Goal: Information Seeking & Learning: Learn about a topic

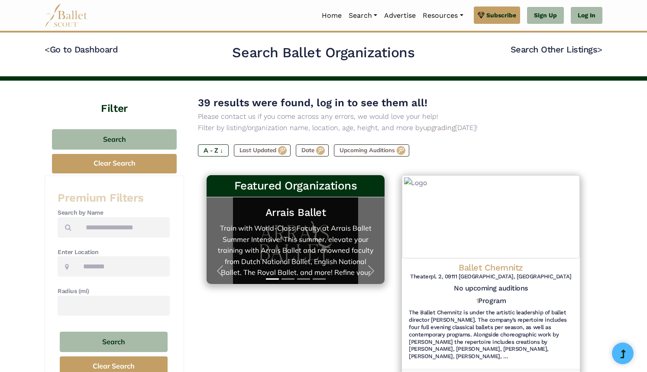
type input "*******"
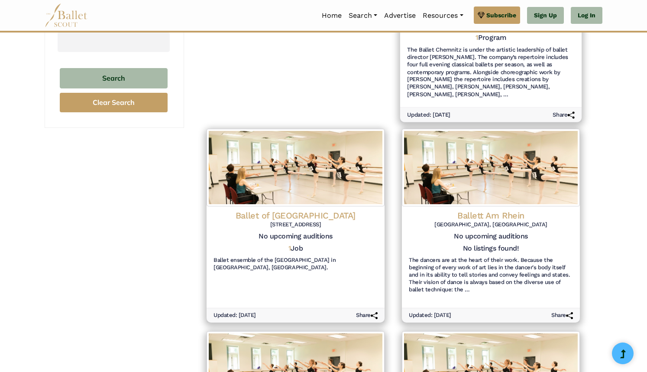
scroll to position [264, 0]
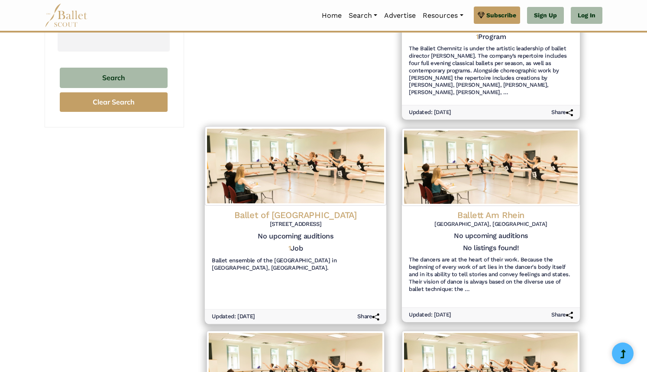
click at [287, 252] on div "1 Job" at bounding box center [296, 250] width 168 height 13
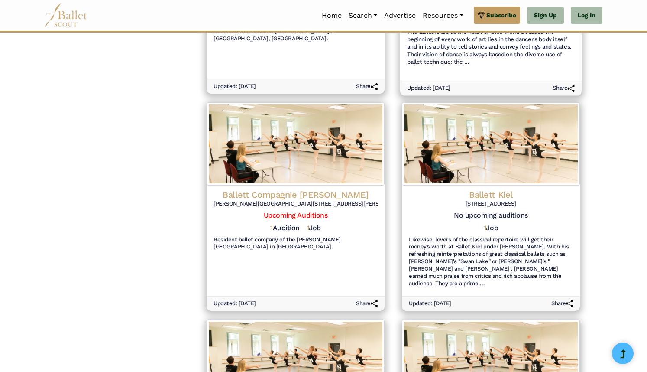
scroll to position [494, 0]
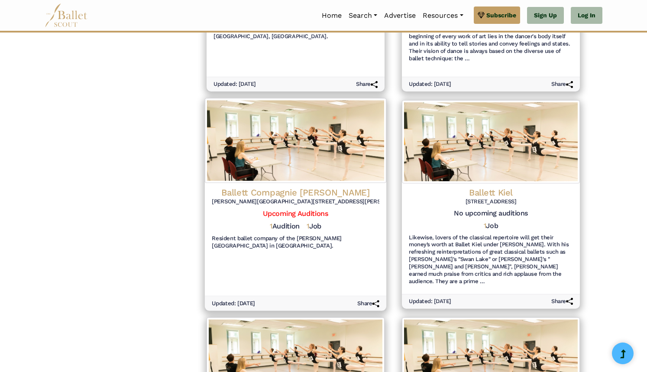
click at [307, 202] on div "Ballett Compagnie Oldenburg Oldenburg State Theater Theaterwall 28, 26122 Olden…" at bounding box center [296, 197] width 168 height 23
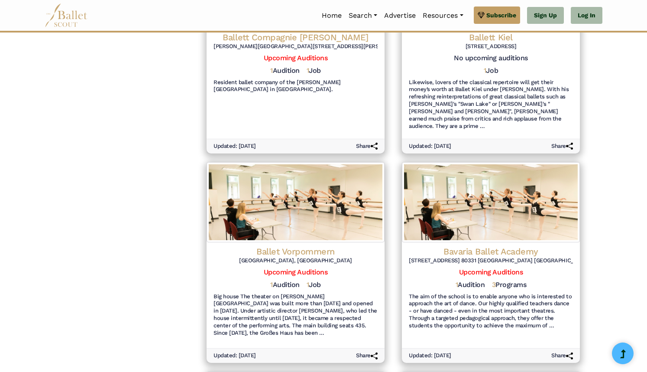
scroll to position [651, 0]
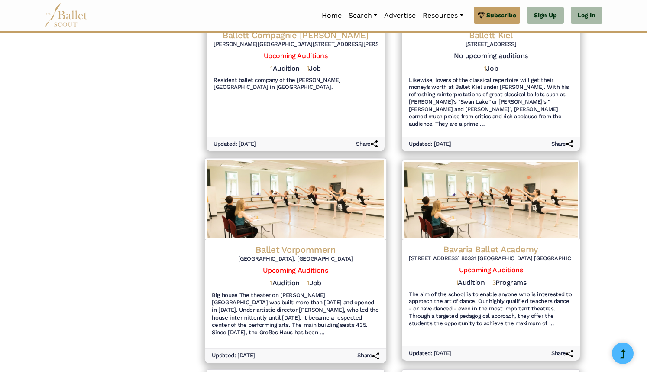
click at [359, 278] on div "1 Audition 1 Job" at bounding box center [296, 284] width 168 height 13
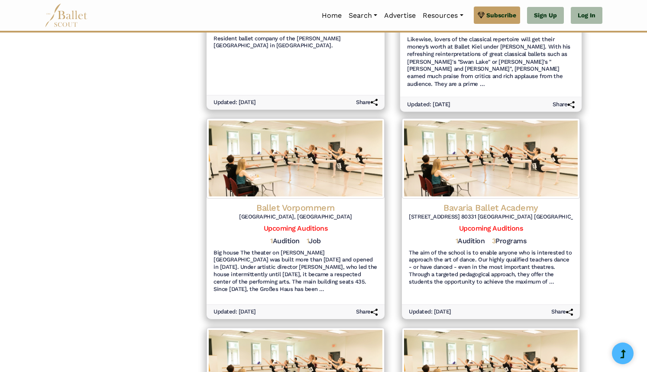
scroll to position [695, 0]
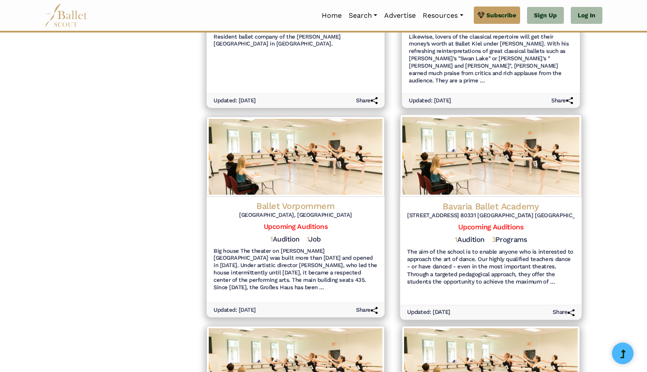
click at [549, 248] on h6 "The aim of the school is to enable anyone who is interested to approach the art…" at bounding box center [491, 266] width 168 height 37
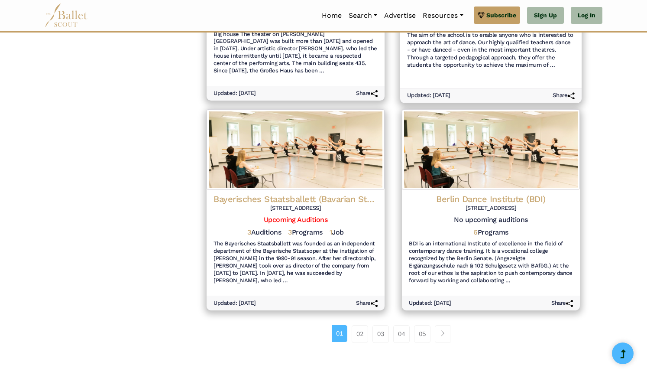
scroll to position [914, 0]
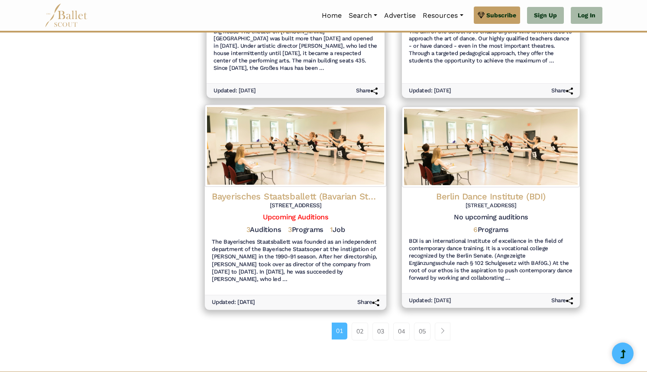
click at [288, 156] on img at bounding box center [295, 146] width 181 height 82
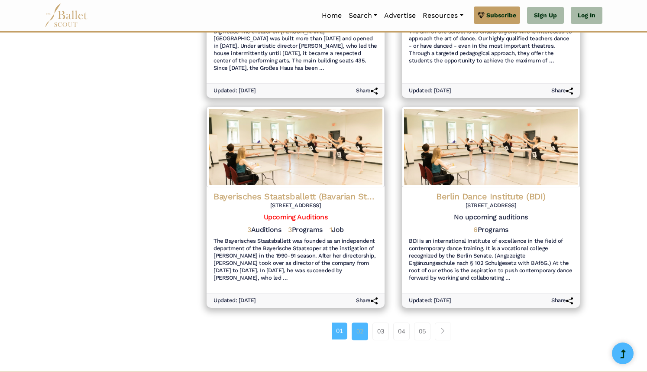
click at [359, 322] on link "02" at bounding box center [360, 330] width 16 height 17
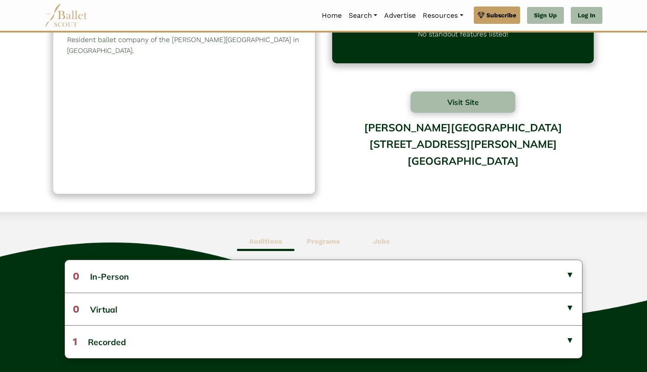
scroll to position [54, 0]
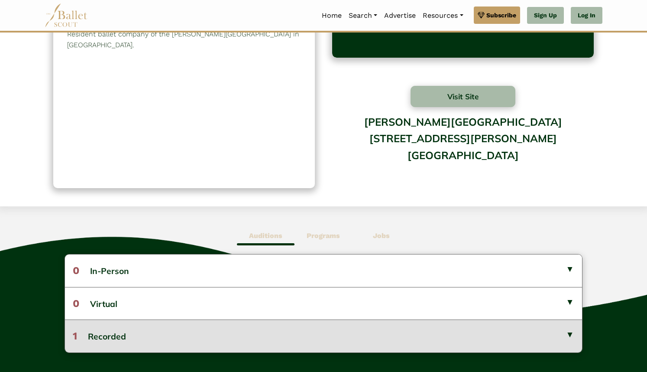
click at [569, 341] on button "1 Recorded" at bounding box center [323, 335] width 517 height 32
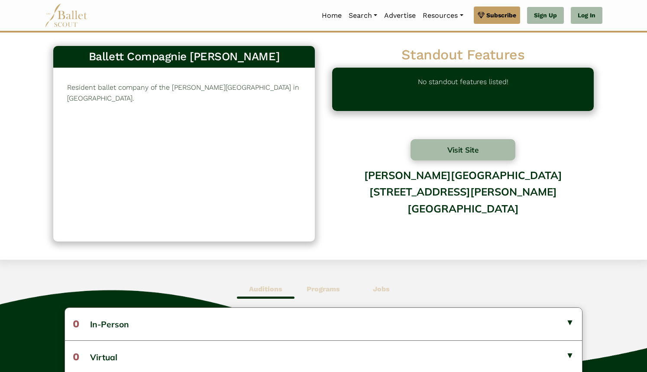
scroll to position [0, 0]
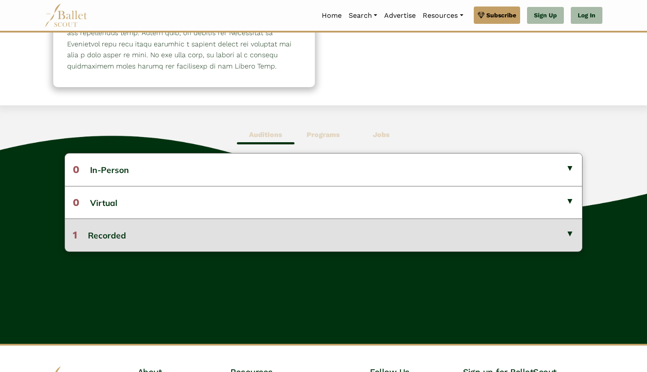
click at [571, 240] on button "1 Recorded" at bounding box center [323, 234] width 517 height 32
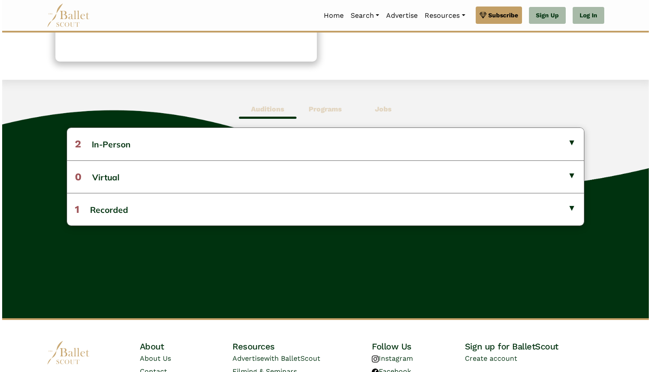
scroll to position [204, 0]
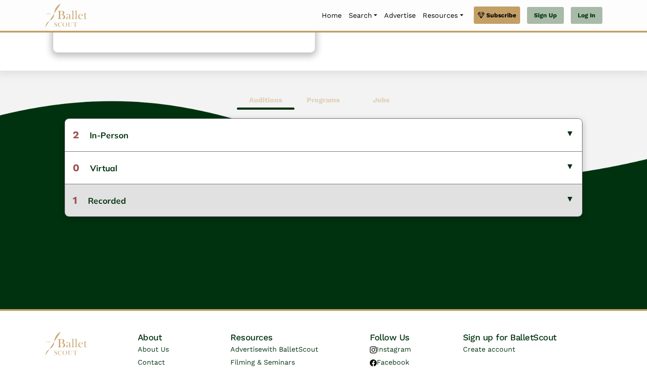
click at [571, 198] on button "1 Recorded" at bounding box center [323, 200] width 517 height 32
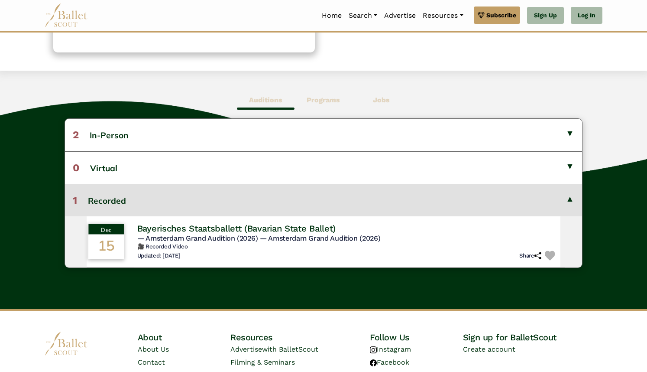
click at [239, 245] on h6 "🎥 Recorded Video" at bounding box center [347, 246] width 421 height 7
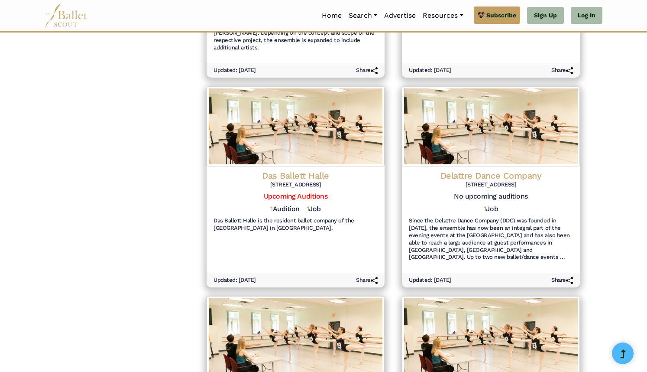
scroll to position [509, 0]
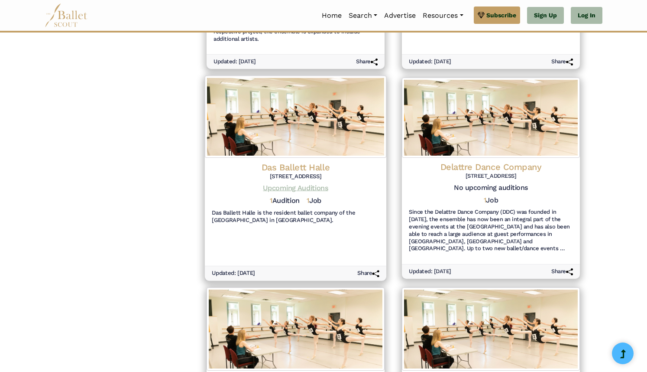
click at [283, 187] on link "Upcoming Auditions" at bounding box center [295, 188] width 65 height 8
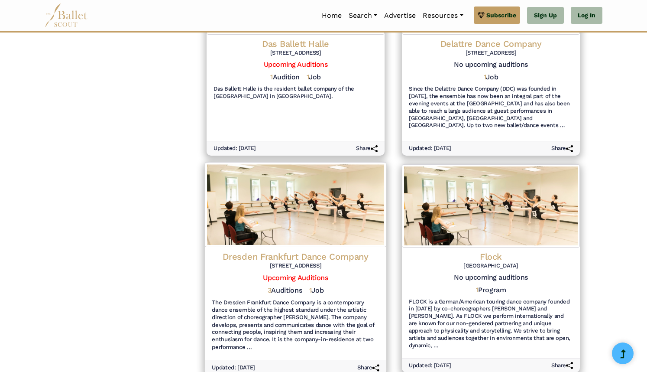
scroll to position [633, 0]
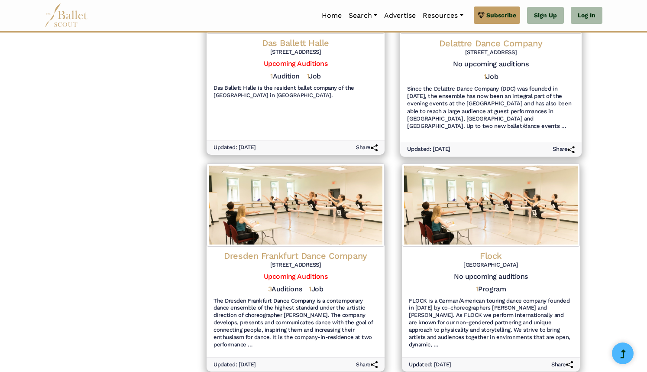
click at [532, 90] on h6 "Since the Delattre Dance Company (DDC) was founded in 2012, the ensemble has no…" at bounding box center [491, 107] width 168 height 45
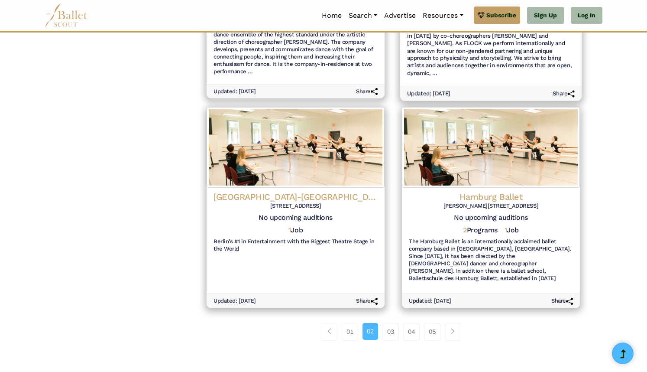
scroll to position [905, 0]
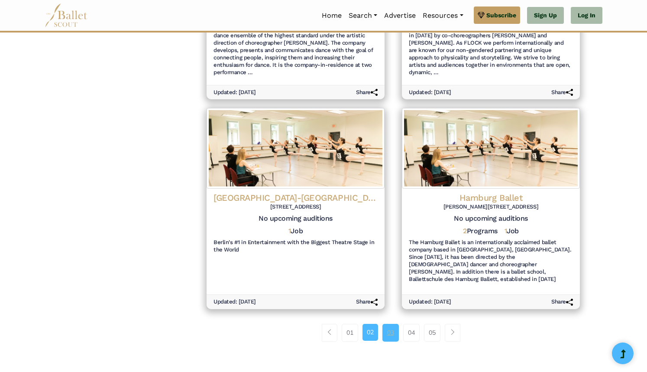
click at [391, 323] on link "03" at bounding box center [390, 331] width 16 height 17
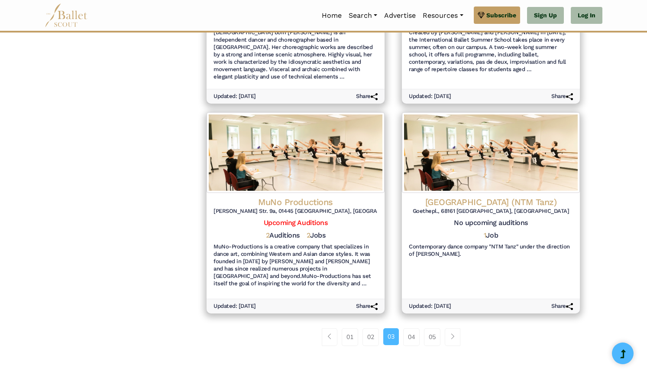
scroll to position [909, 0]
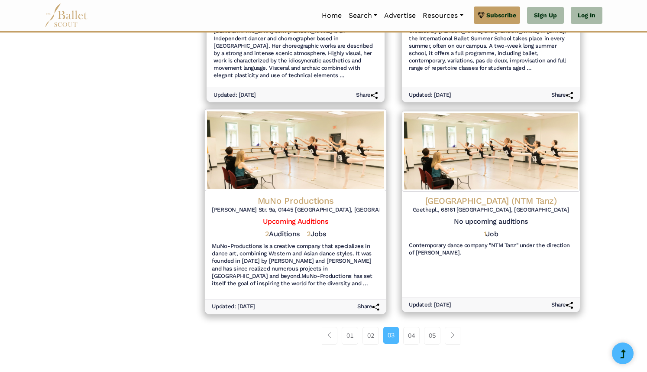
click at [283, 166] on img at bounding box center [295, 150] width 181 height 82
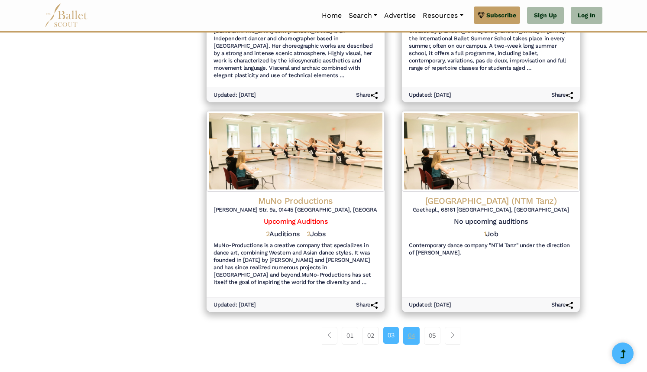
click at [410, 327] on link "04" at bounding box center [411, 335] width 16 height 17
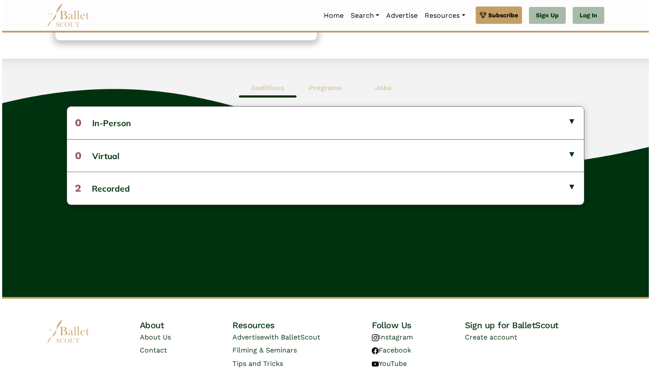
scroll to position [202, 0]
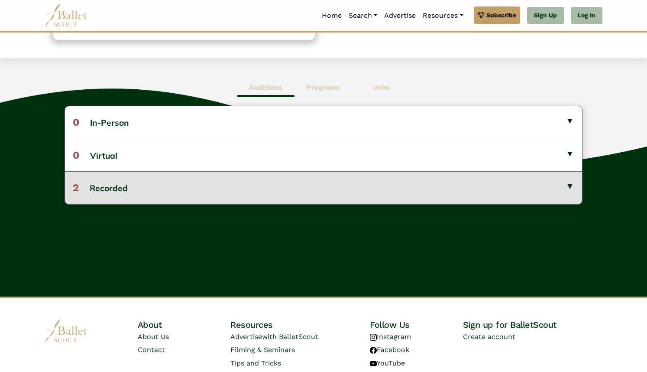
click at [559, 188] on button "2 Recorded" at bounding box center [323, 187] width 517 height 32
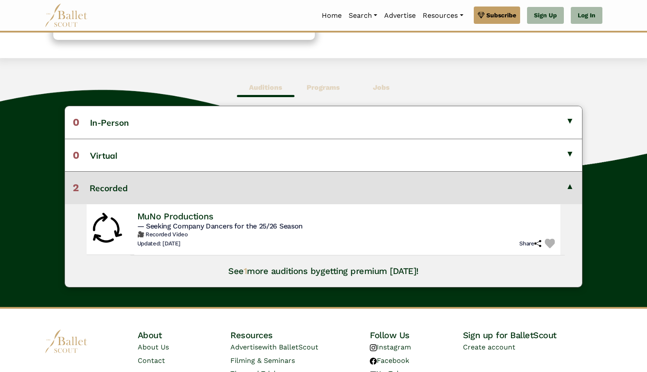
click at [242, 231] on h6 "🎥 Recorded Video" at bounding box center [347, 233] width 421 height 7
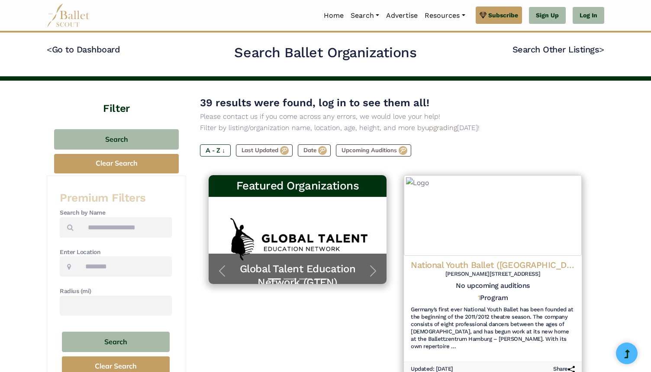
type input "*******"
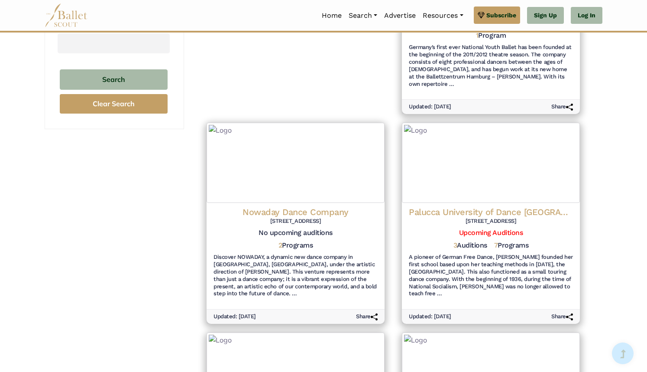
scroll to position [269, 0]
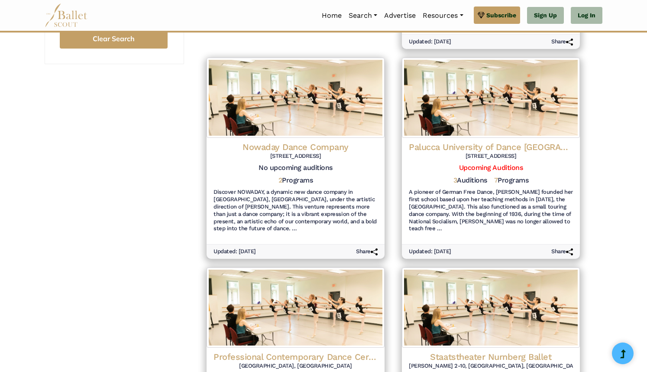
scroll to position [330, 0]
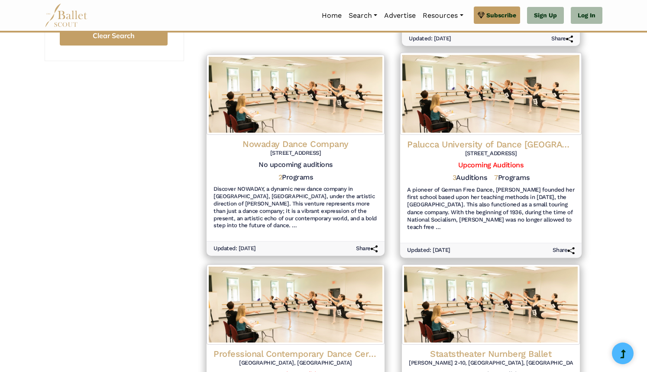
click at [533, 174] on div "3 Auditions 7 Programs" at bounding box center [491, 179] width 168 height 13
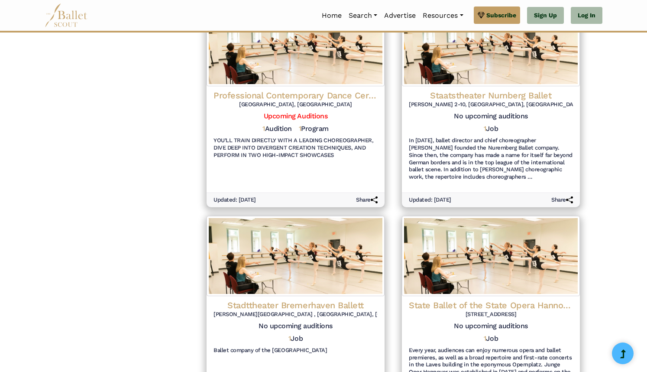
scroll to position [589, 0]
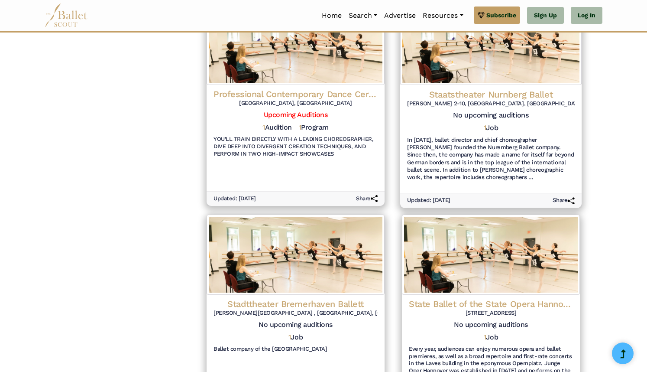
click at [544, 158] on h6 "In 2008, ballet director and chief choreographer Goyo Montero founded the Nurem…" at bounding box center [491, 158] width 168 height 45
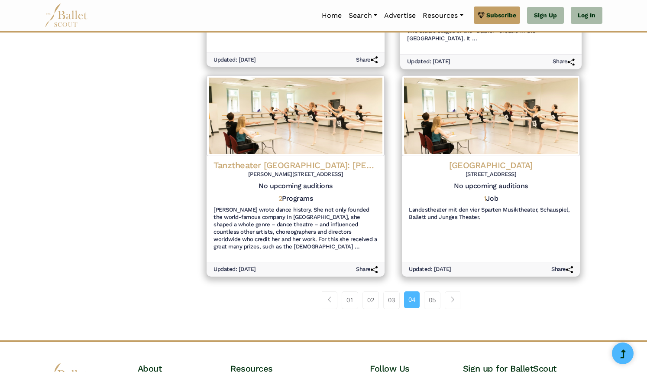
scroll to position [938, 0]
click at [430, 291] on link "05" at bounding box center [432, 299] width 16 height 17
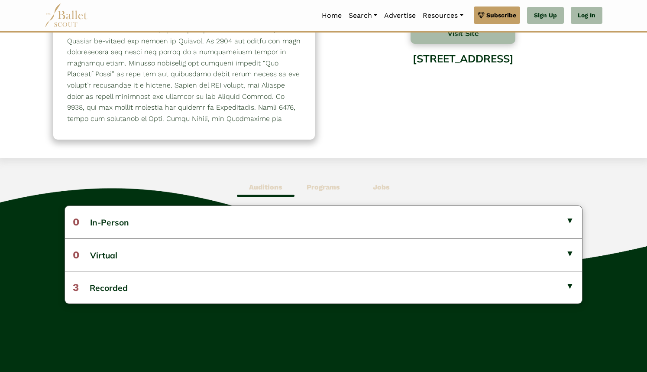
click at [556, 274] on button "3 Recorded" at bounding box center [323, 287] width 517 height 32
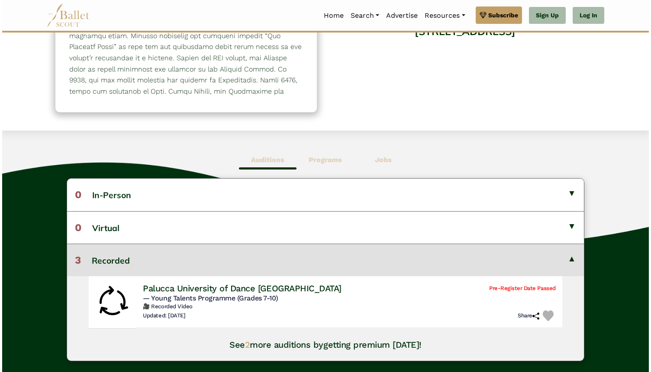
scroll to position [144, 0]
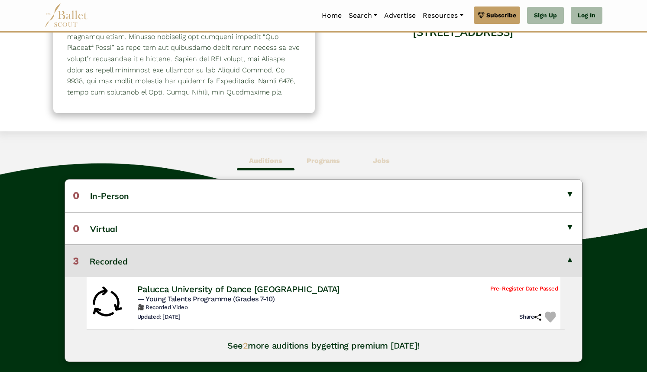
click at [259, 294] on span "— Young Talents Programme (Grades 7-10)" at bounding box center [206, 298] width 138 height 8
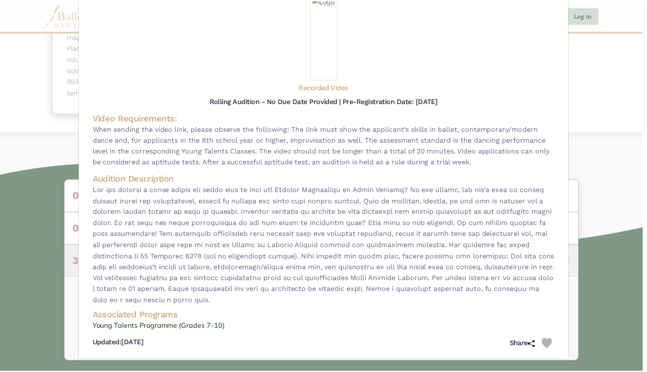
scroll to position [0, 0]
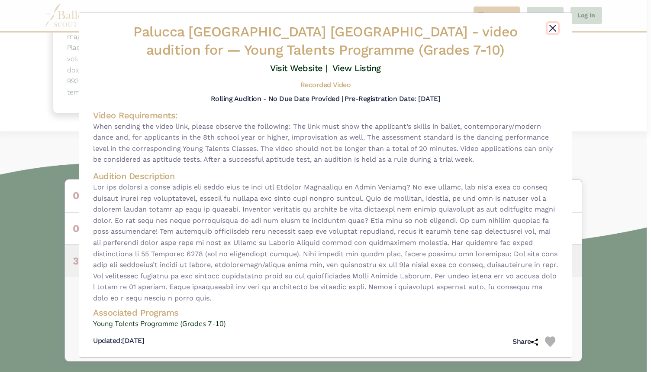
click at [551, 28] on button "Close" at bounding box center [553, 28] width 10 height 10
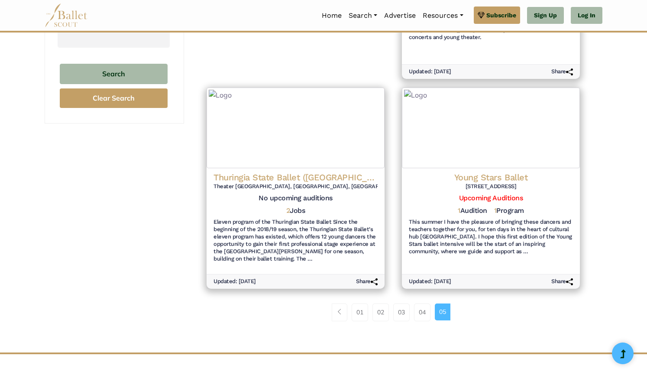
scroll to position [269, 0]
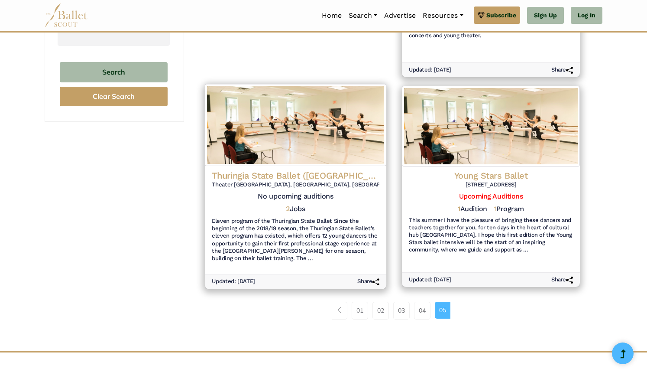
click at [326, 230] on h6 "Eleven program of the Thuringian State Ballet Since the beginning of the 2018/1…" at bounding box center [296, 239] width 168 height 45
